Goal: Transaction & Acquisition: Purchase product/service

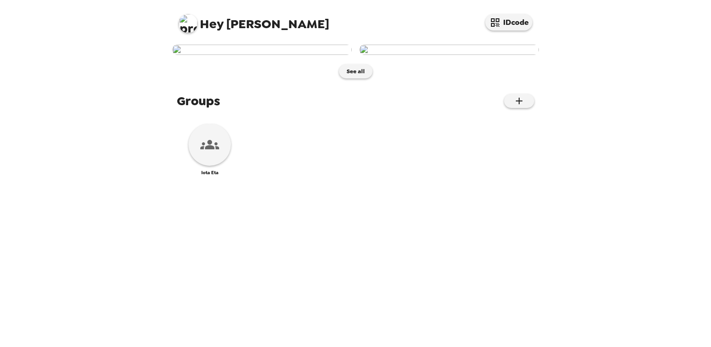
scroll to position [61, 0]
click at [197, 166] on div at bounding box center [209, 145] width 42 height 42
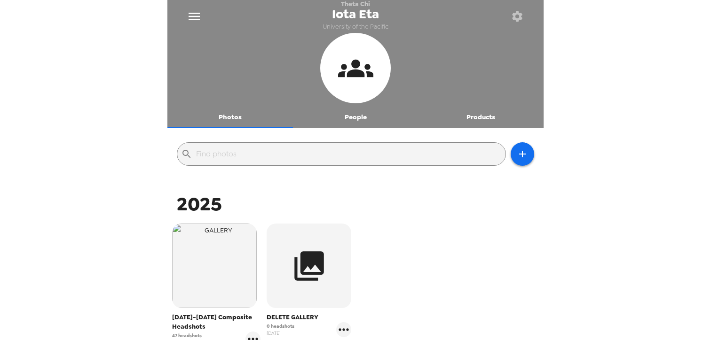
click at [473, 113] on button "Products" at bounding box center [480, 117] width 125 height 23
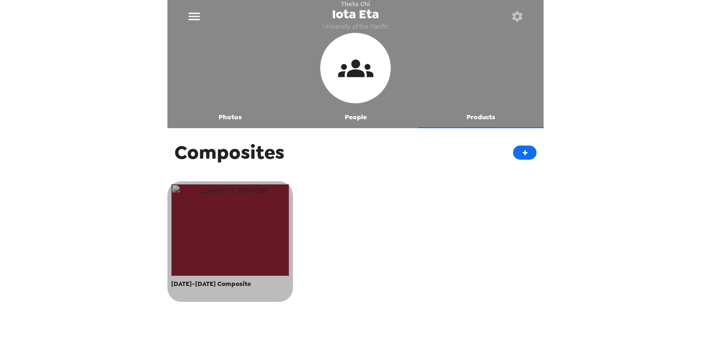
click at [267, 200] on img "button" at bounding box center [230, 230] width 118 height 92
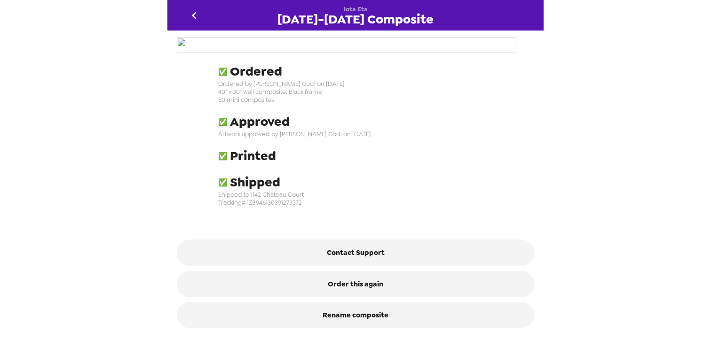
scroll to position [254, 0]
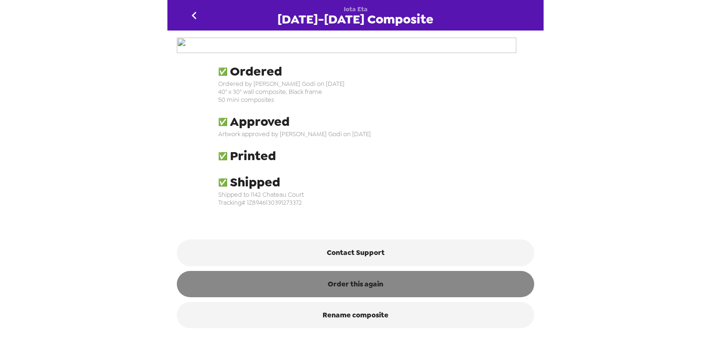
click at [329, 287] on button "Order this again" at bounding box center [355, 284] width 357 height 26
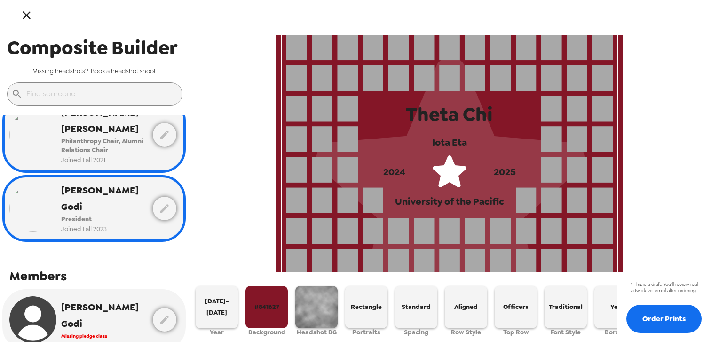
scroll to position [53, 0]
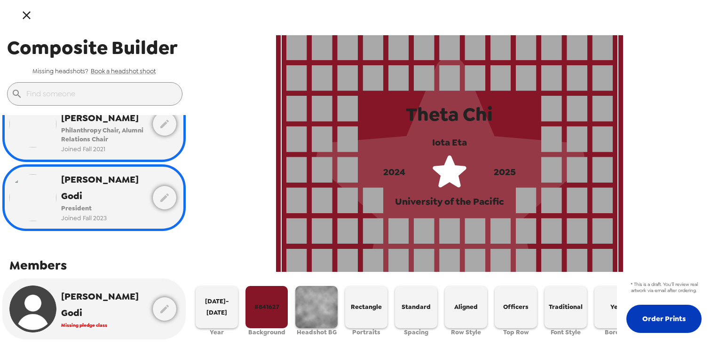
click at [664, 315] on button "Order Prints" at bounding box center [663, 319] width 75 height 28
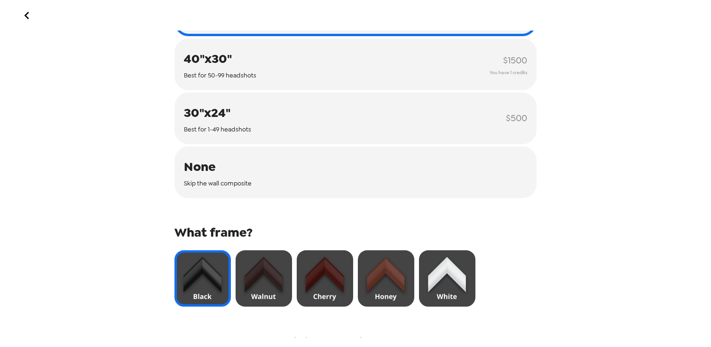
scroll to position [217, 0]
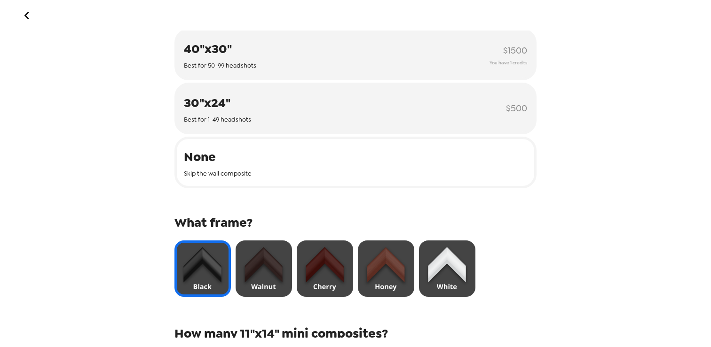
click at [292, 162] on button "None Skip the wall composite" at bounding box center [355, 163] width 362 height 52
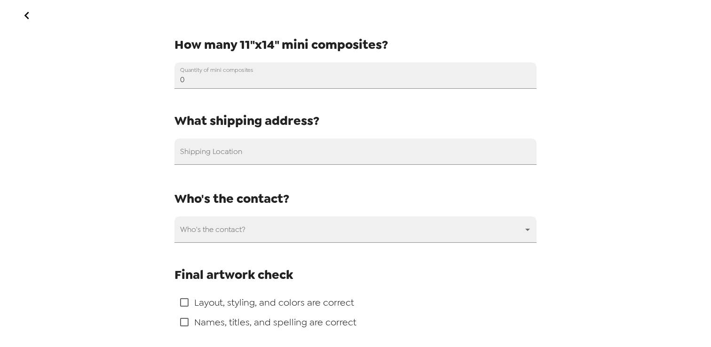
scroll to position [396, 0]
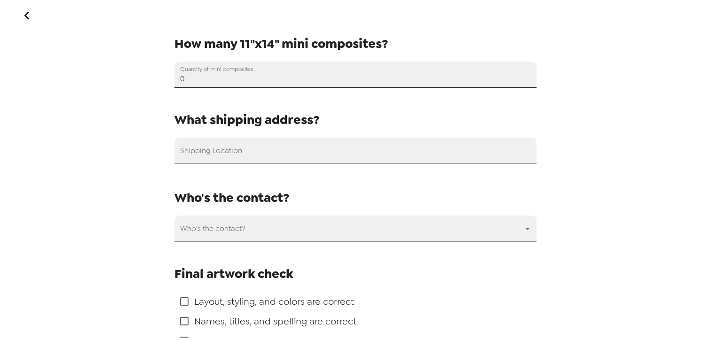
click at [270, 81] on input "0" at bounding box center [355, 75] width 362 height 26
type input "40"
click at [219, 105] on div "Name your design Composite Name 2025-2026 Composite What size wall composite? T…" at bounding box center [355, 68] width 362 height 756
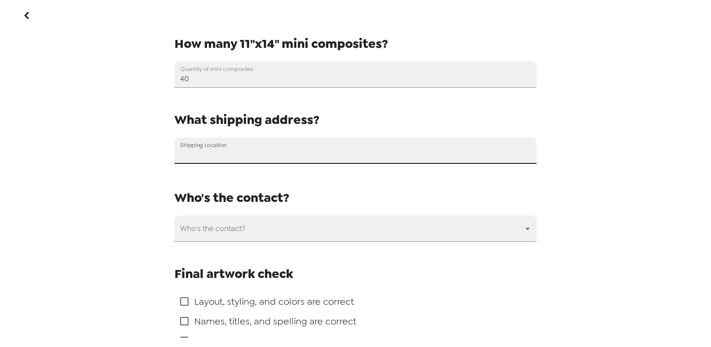
click at [219, 143] on div "Shipping Location" at bounding box center [355, 151] width 362 height 26
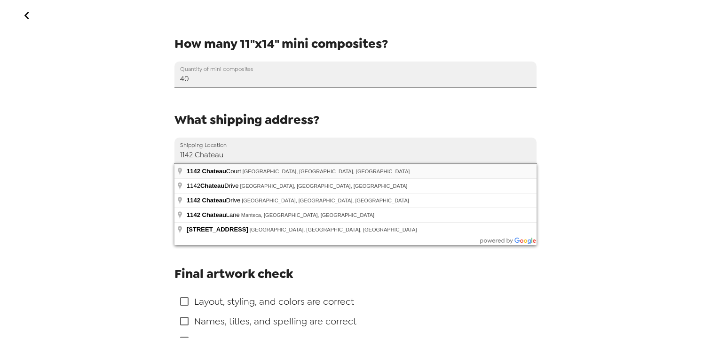
type input "1142 Chateau Court, Lodi, CA, USA"
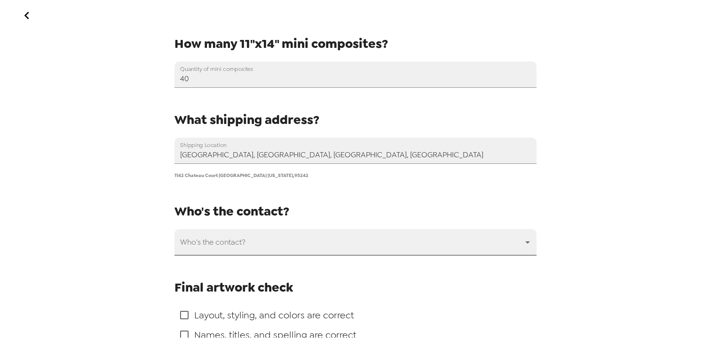
click at [227, 242] on body "Order Prints Name your design Composite Name 2025-2026 Composite What size wall…" at bounding box center [355, 173] width 711 height 347
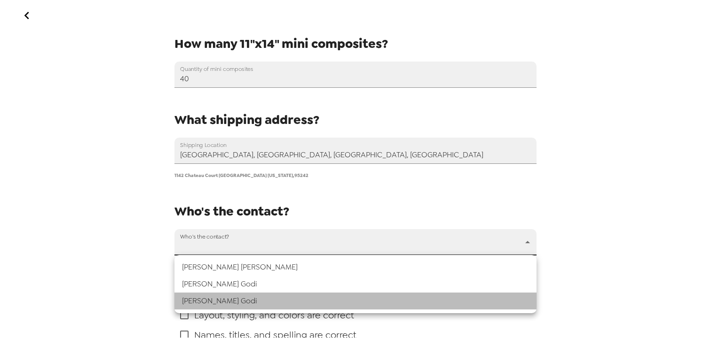
click at [225, 296] on li "Dominic Godi" at bounding box center [355, 301] width 362 height 17
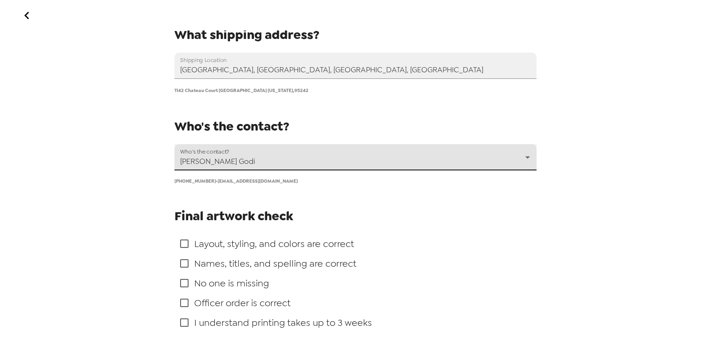
scroll to position [484, 0]
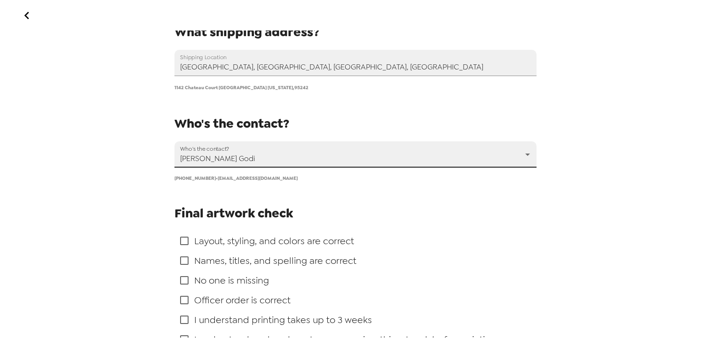
click at [252, 148] on body "Order Prints Name your design Composite Name 2025-2026 Composite What size wall…" at bounding box center [355, 173] width 711 height 347
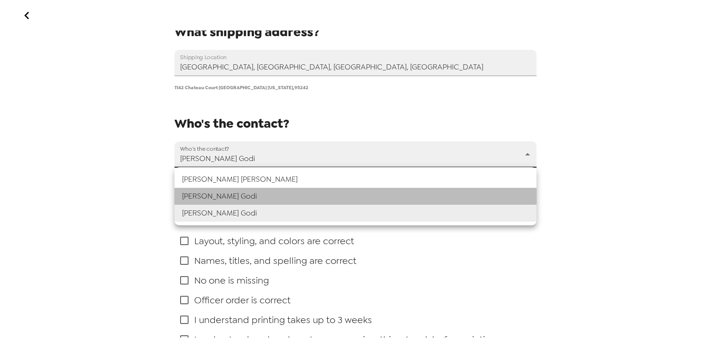
click at [225, 200] on li "Dominic Godi" at bounding box center [355, 196] width 362 height 17
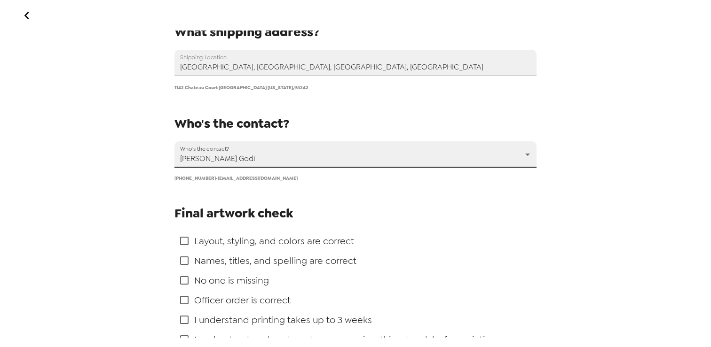
click at [257, 157] on body "Order Prints Name your design Composite Name 2025-2026 Composite What size wall…" at bounding box center [355, 173] width 711 height 347
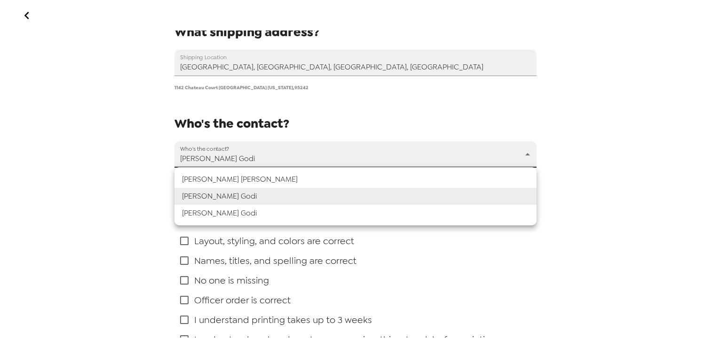
click at [231, 208] on li "Dominic Godi" at bounding box center [355, 213] width 362 height 17
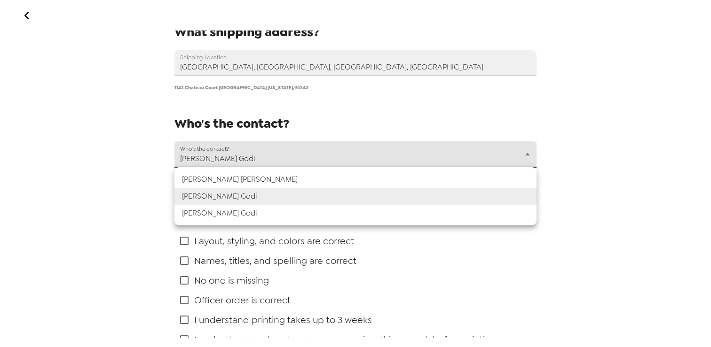
type input "54455"
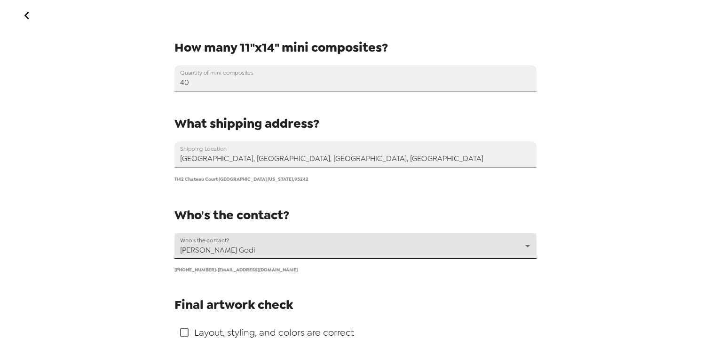
scroll to position [538, 0]
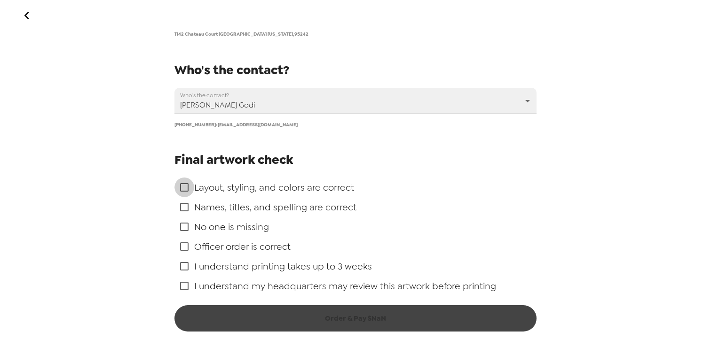
click at [180, 183] on input "checkbox" at bounding box center [184, 188] width 20 height 20
checkbox input "true"
click at [183, 203] on input "checkbox" at bounding box center [184, 207] width 20 height 20
checkbox input "true"
click at [184, 226] on input "checkbox" at bounding box center [184, 227] width 20 height 20
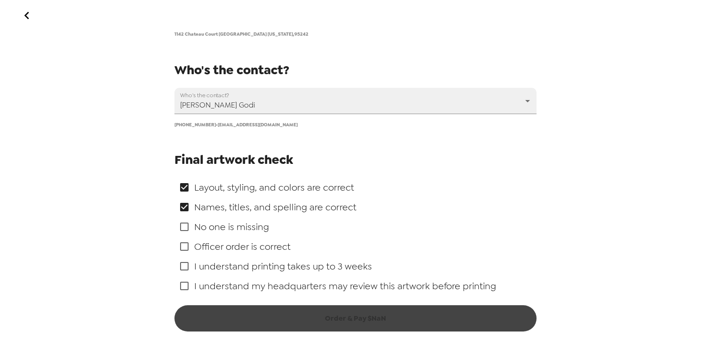
checkbox input "true"
click at [189, 251] on input "checkbox" at bounding box center [184, 247] width 20 height 20
checkbox input "true"
click at [189, 262] on input "checkbox" at bounding box center [184, 267] width 20 height 20
checkbox input "true"
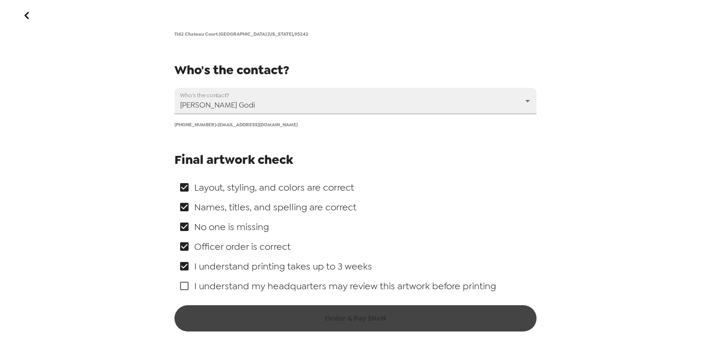
click at [183, 281] on input "checkbox" at bounding box center [184, 286] width 20 height 20
checkbox input "true"
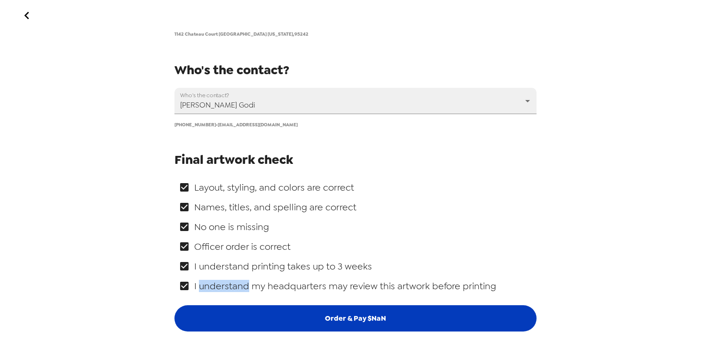
click at [455, 315] on button "Order & Pay $ NaN" at bounding box center [355, 319] width 362 height 26
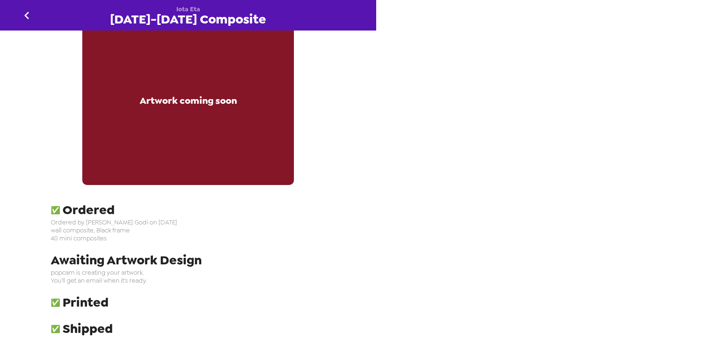
scroll to position [171, 0]
